Goal: Use online tool/utility: Utilize a website feature to perform a specific function

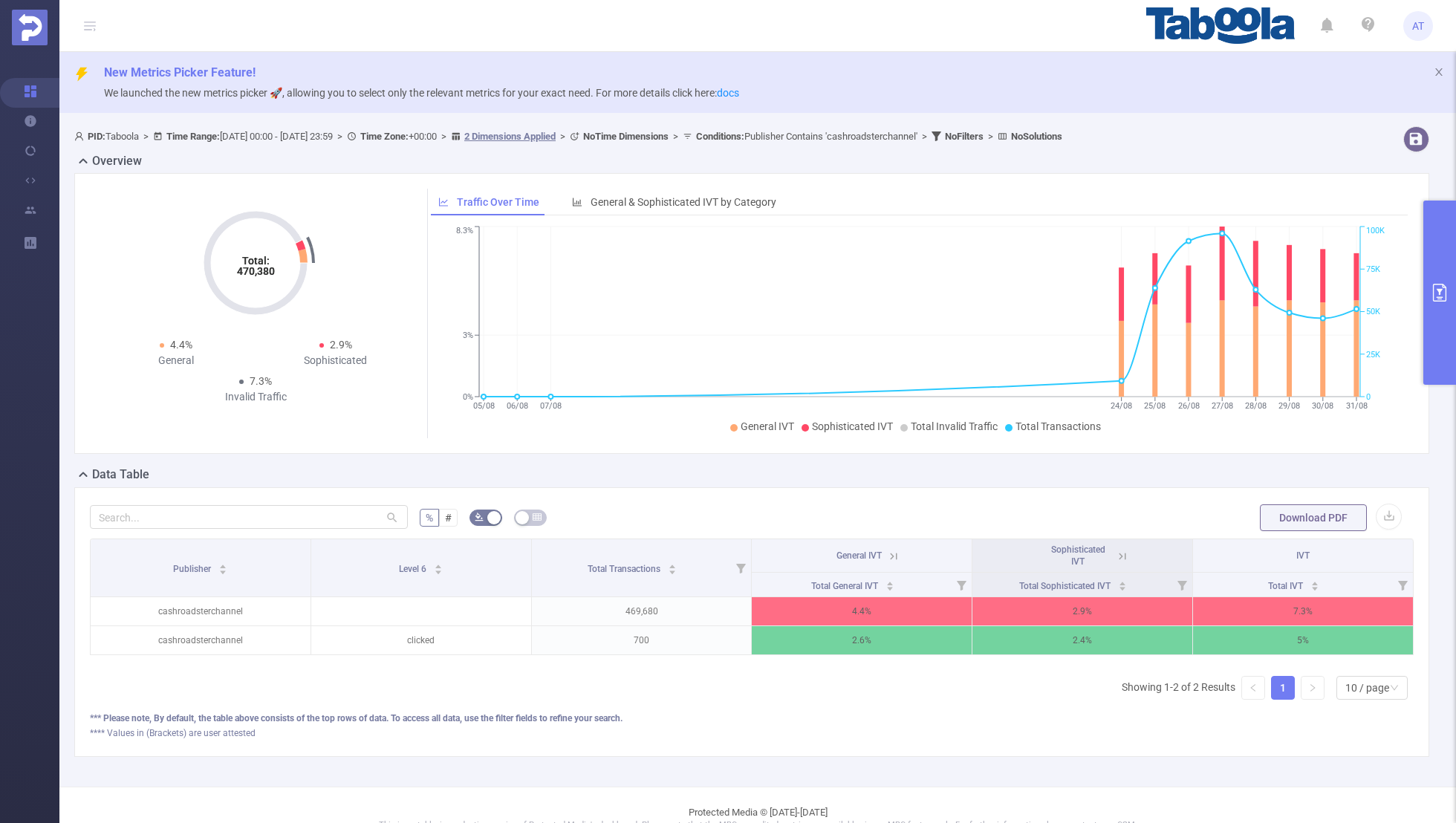
click at [1443, 245] on button "primary" at bounding box center [1440, 293] width 32 height 184
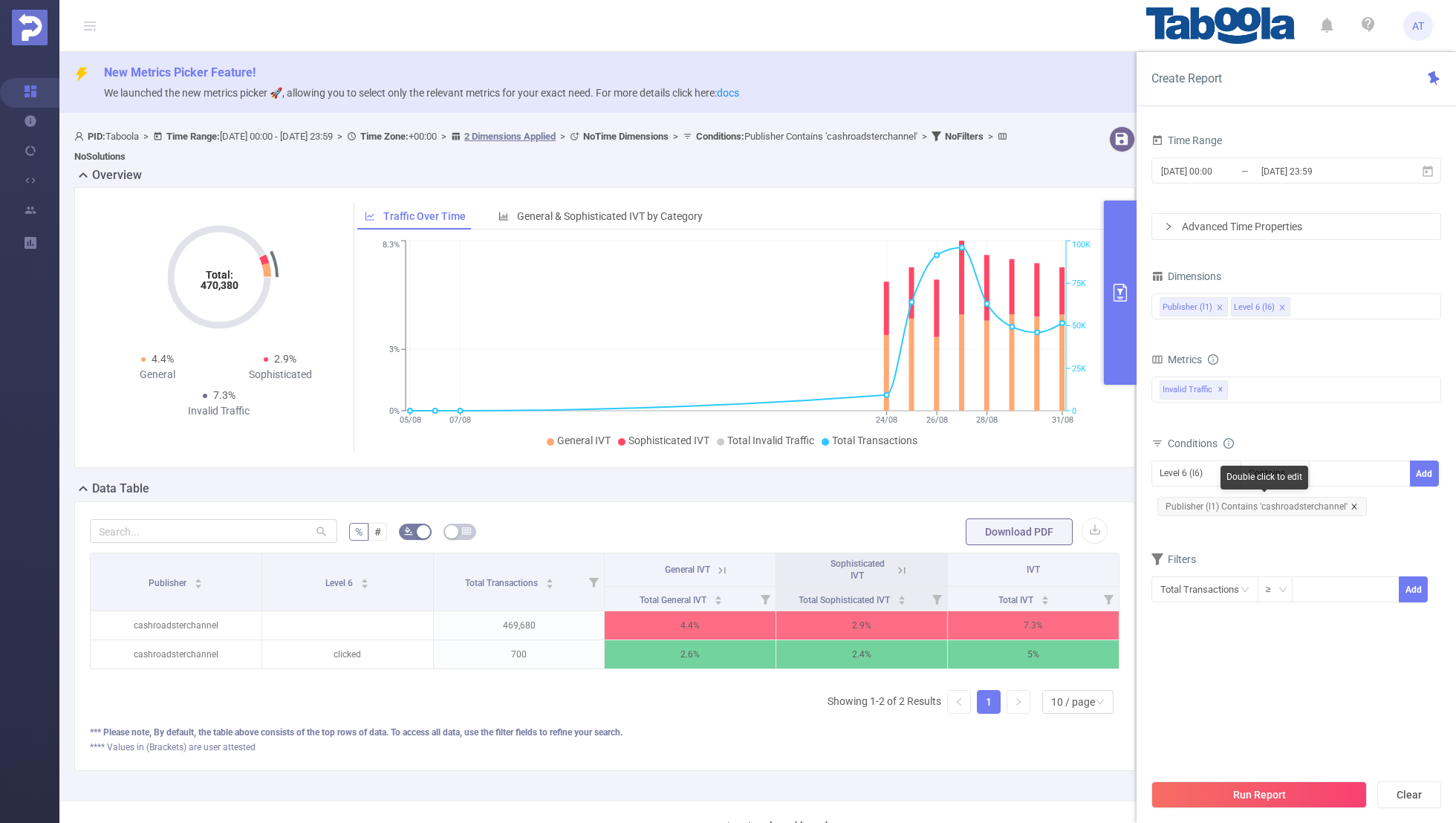
click at [1353, 504] on icon "icon: close" at bounding box center [1354, 506] width 7 height 7
click at [1188, 475] on div "Level 6 (l6)" at bounding box center [1187, 474] width 53 height 24
click at [1182, 502] on li "Publisher (l1)" at bounding box center [1196, 502] width 90 height 23
click at [1341, 470] on div at bounding box center [1361, 474] width 86 height 24
paste input "briefjevanjan"
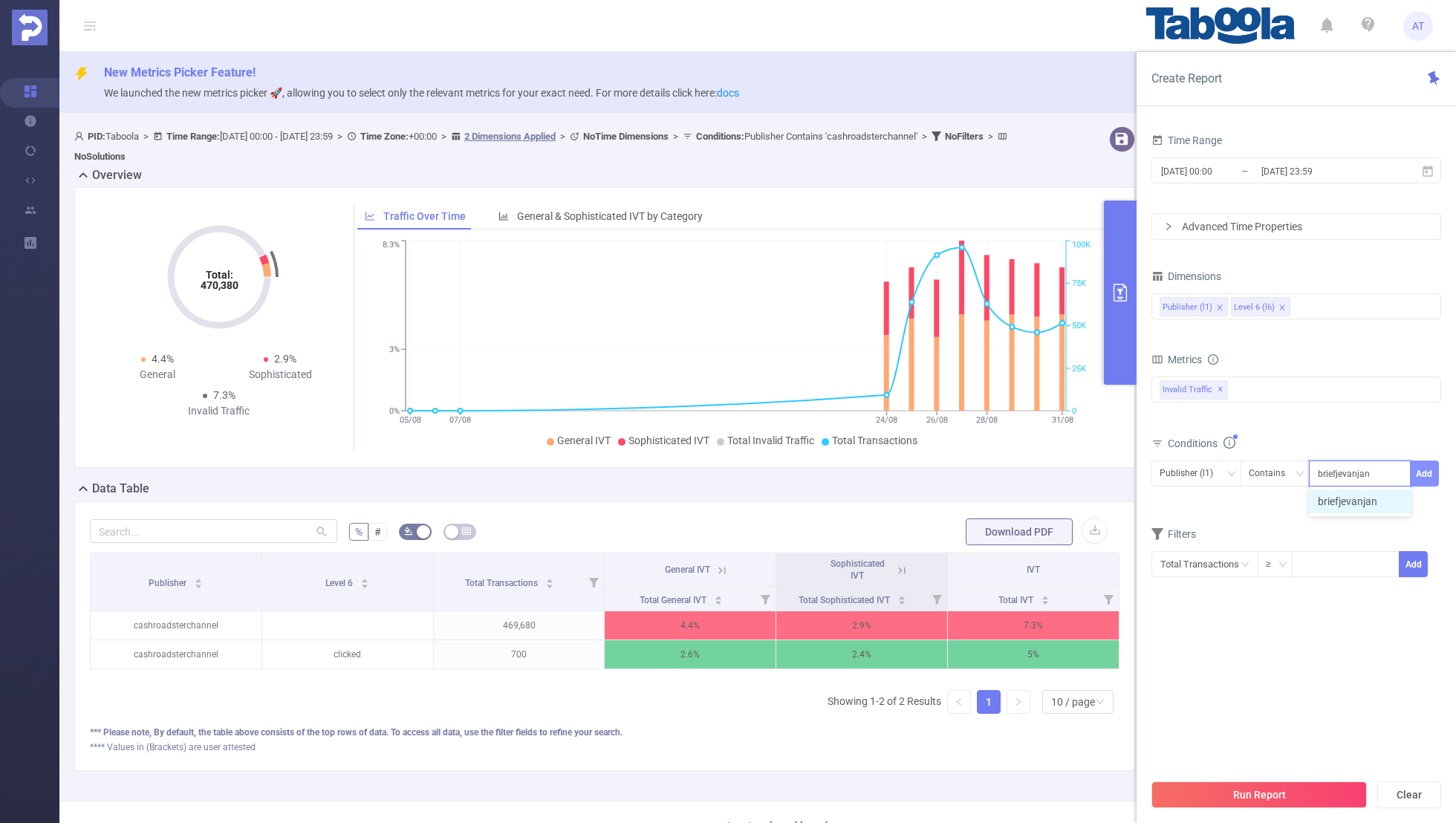
type input "briefjevanjan"
click at [1433, 461] on button "Add" at bounding box center [1424, 474] width 29 height 26
click at [1341, 539] on form "Dimensions Publisher (l1) Level 6 (l6) Metrics bp_total bp_adult bp_arms bp_cri…" at bounding box center [1297, 444] width 289 height 356
click at [1219, 164] on input "[DATE] 00:00" at bounding box center [1220, 171] width 120 height 20
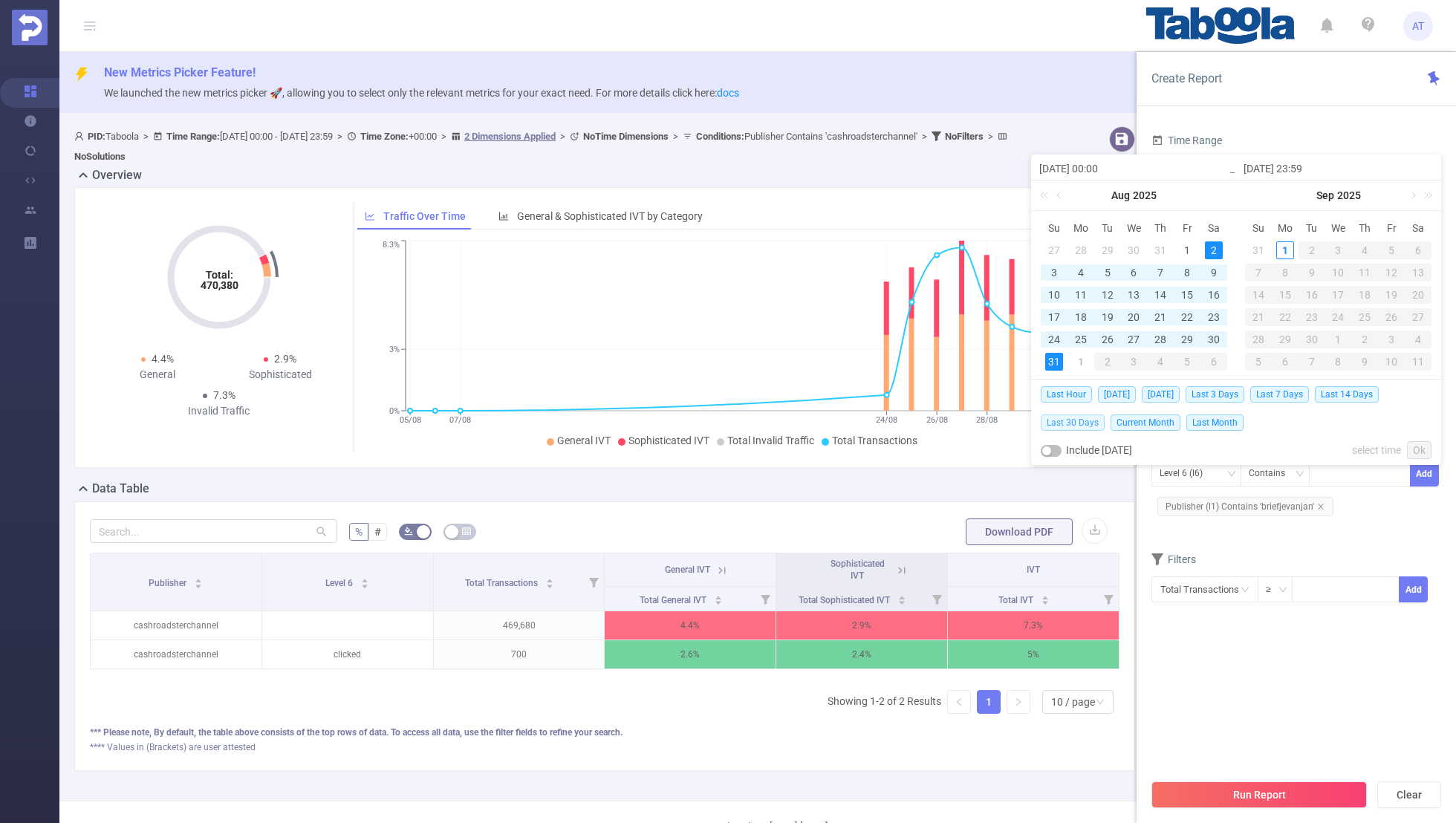
click at [1071, 423] on span "Last 30 Days" at bounding box center [1073, 423] width 64 height 16
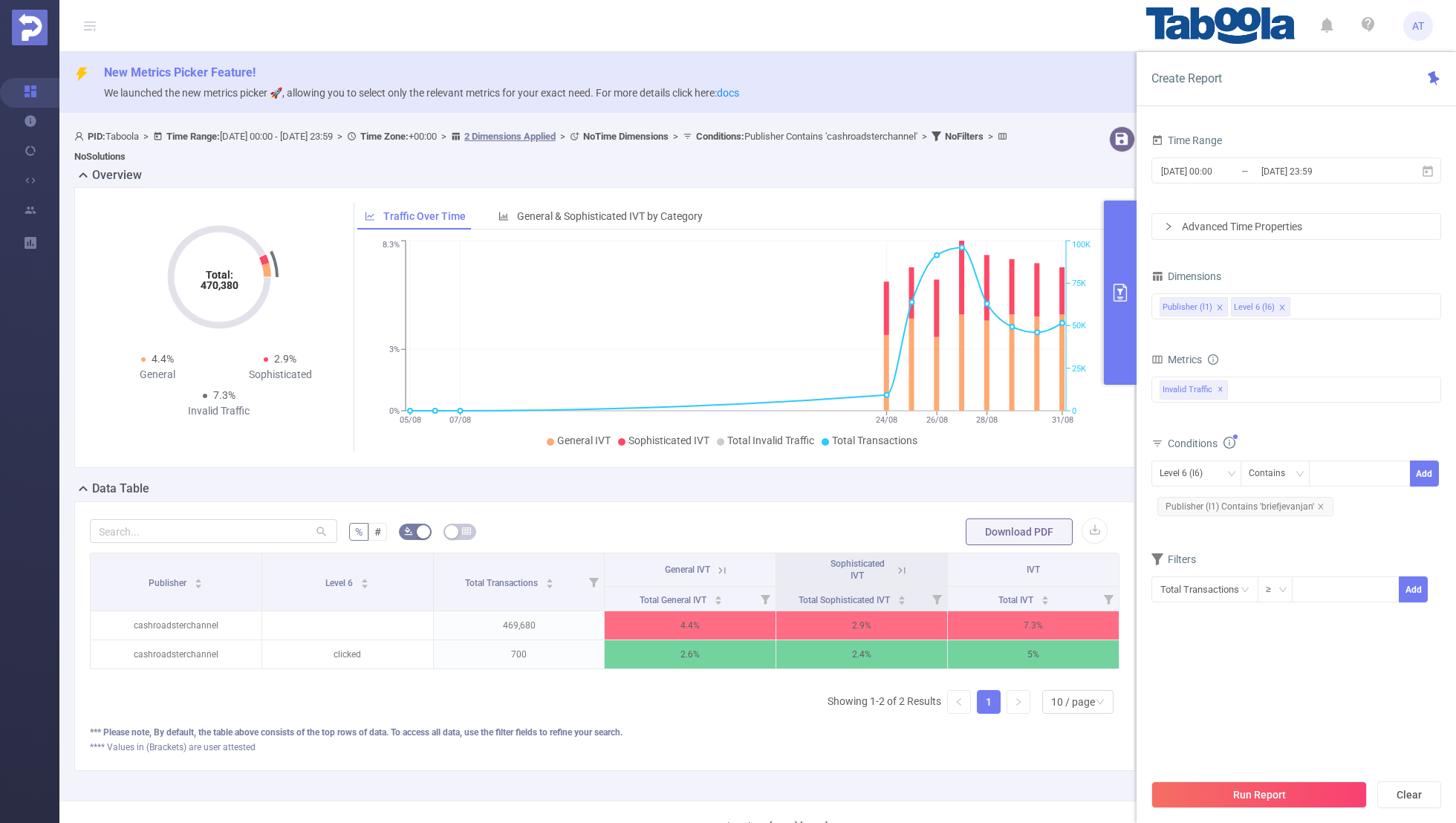
click at [1188, 748] on section "Time Range [DATE] 00:00 _ [DATE] 23:59 Advanced Time Properties Dimensions Publ…" at bounding box center [1297, 450] width 289 height 641
click at [1226, 789] on button "Run Report" at bounding box center [1260, 795] width 216 height 27
